Goal: Find specific page/section

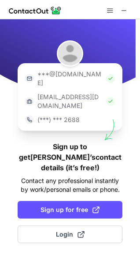
click at [131, 10] on div at bounding box center [70, 9] width 140 height 19
click at [125, 10] on span at bounding box center [123, 10] width 7 height 7
